Goal: Find specific page/section: Find specific page/section

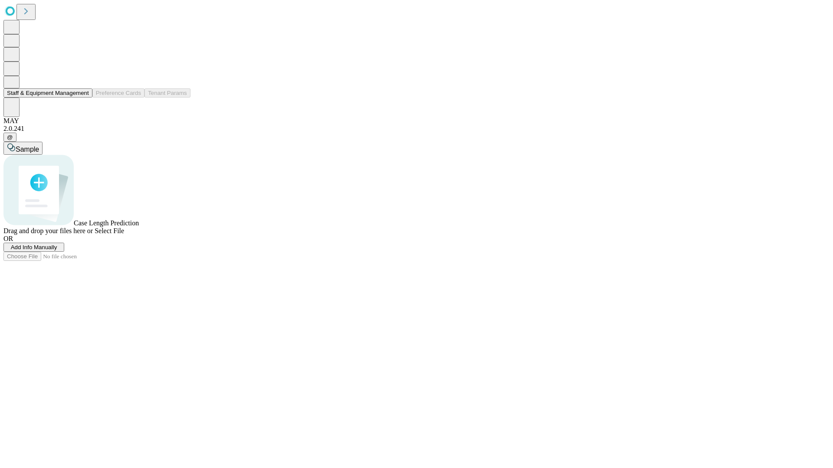
click at [83, 98] on button "Staff & Equipment Management" at bounding box center [47, 92] width 89 height 9
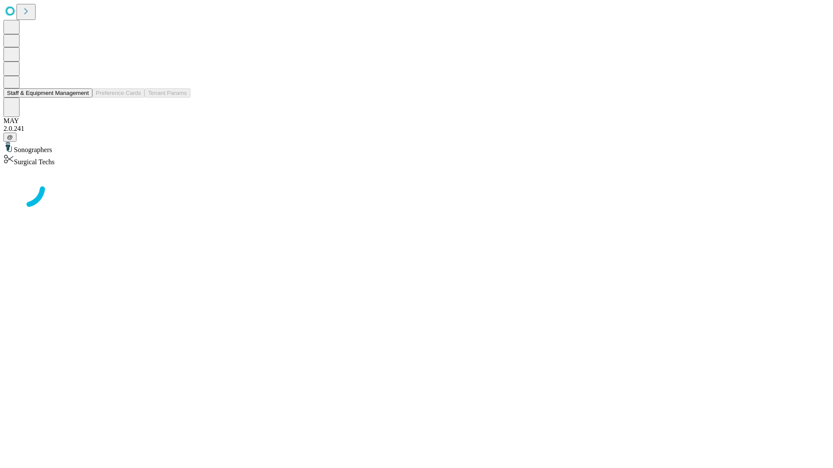
click at [83, 98] on button "Staff & Equipment Management" at bounding box center [47, 92] width 89 height 9
